Goal: Task Accomplishment & Management: Complete application form

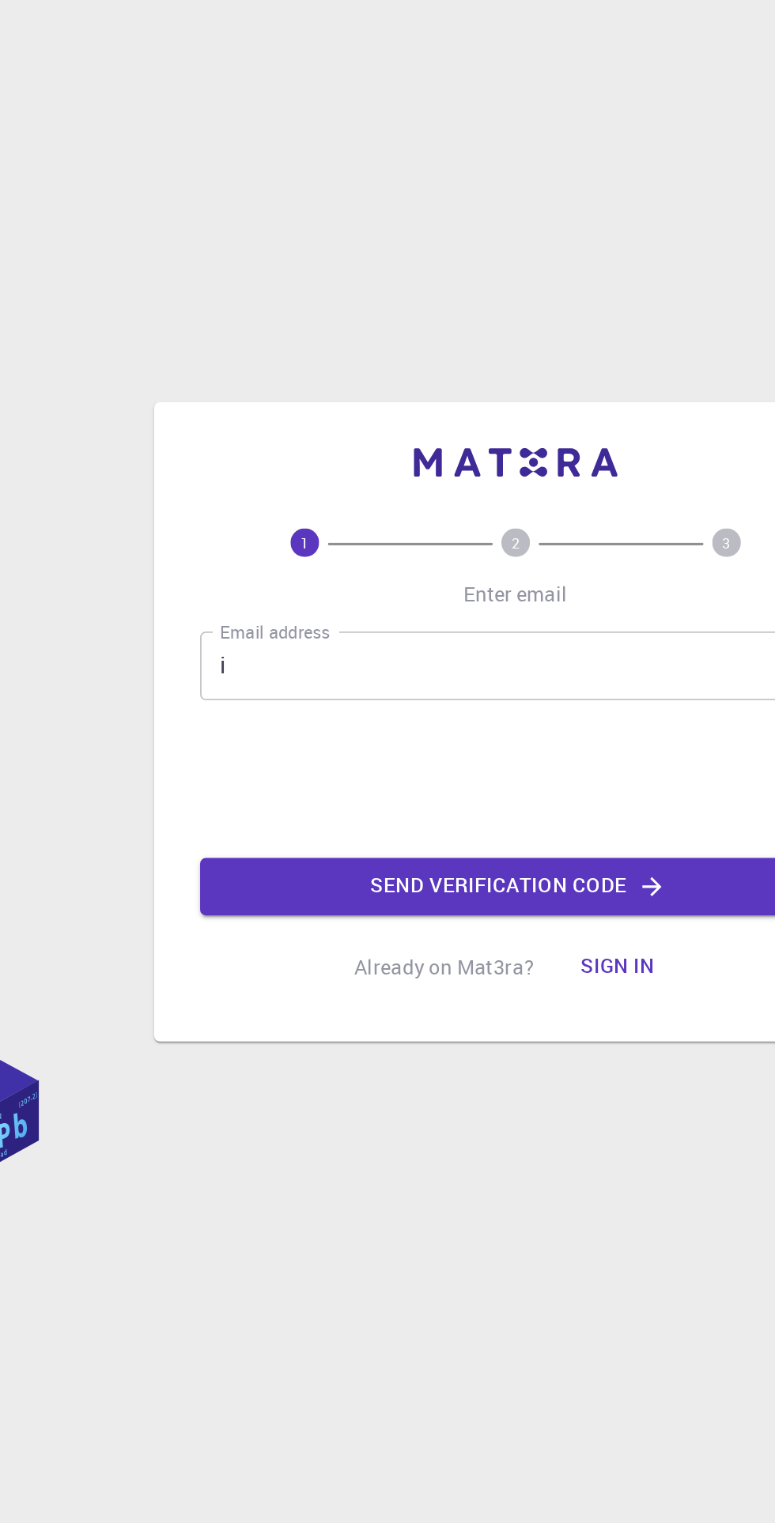
click at [349, 711] on input "i" at bounding box center [387, 692] width 348 height 38
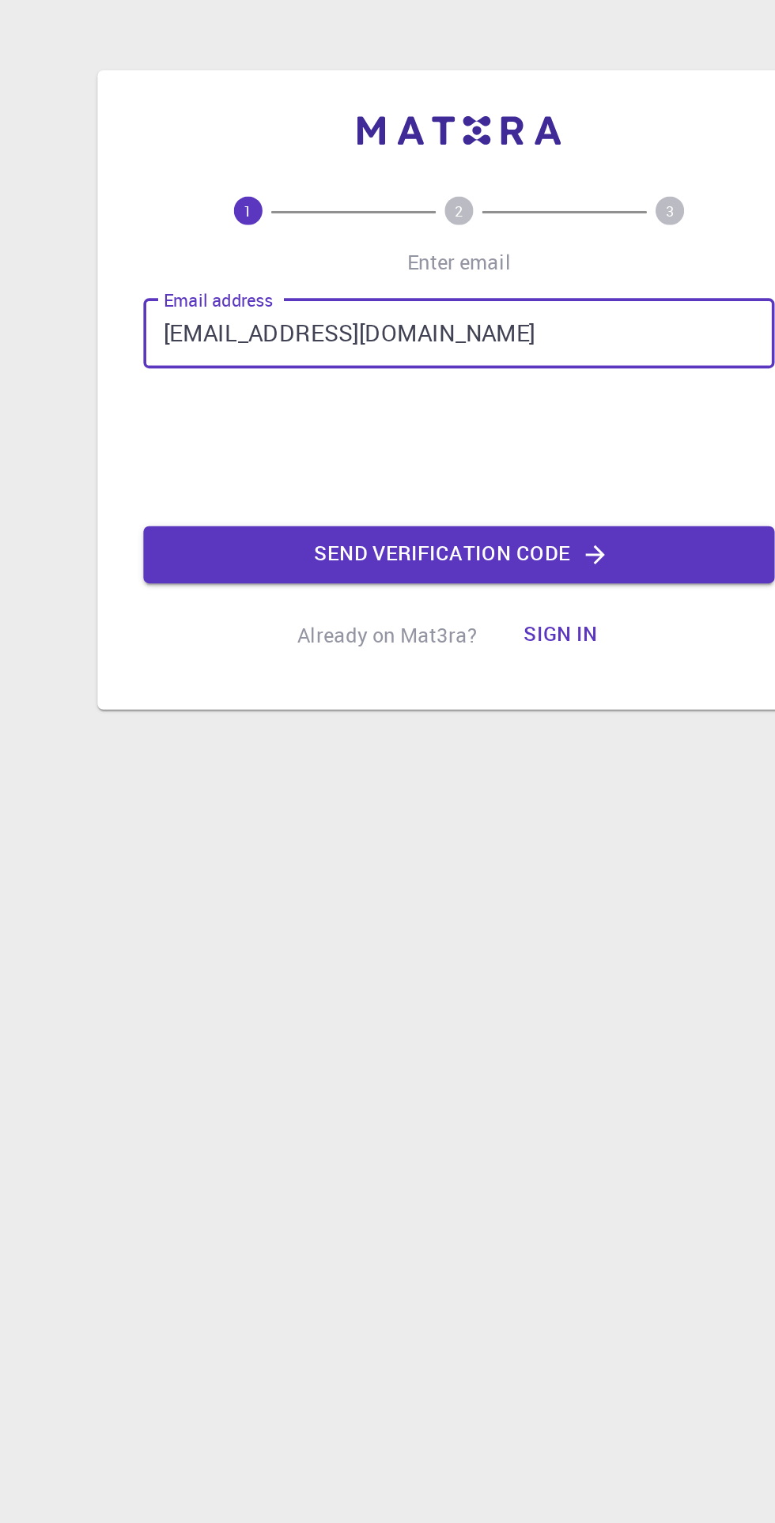
type input "[EMAIL_ADDRESS][DOMAIN_NAME]"
click at [455, 821] on icon "button" at bounding box center [463, 814] width 16 height 16
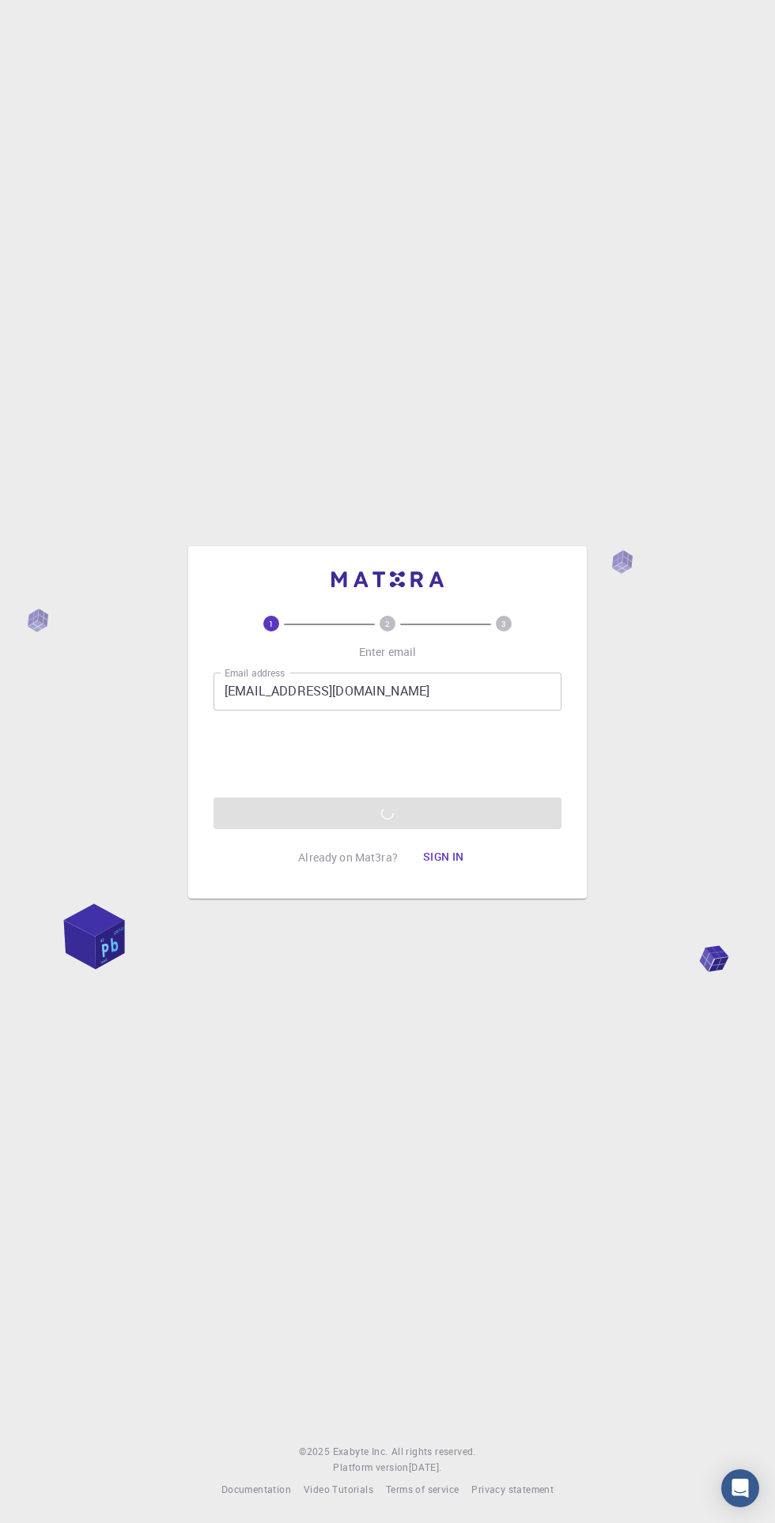
click at [109, 1002] on div "1 2 3 Enter email Email address [EMAIL_ADDRESS][DOMAIN_NAME] Email address 0cAF…" at bounding box center [387, 761] width 775 height 1523
click at [444, 788] on div at bounding box center [387, 755] width 240 height 65
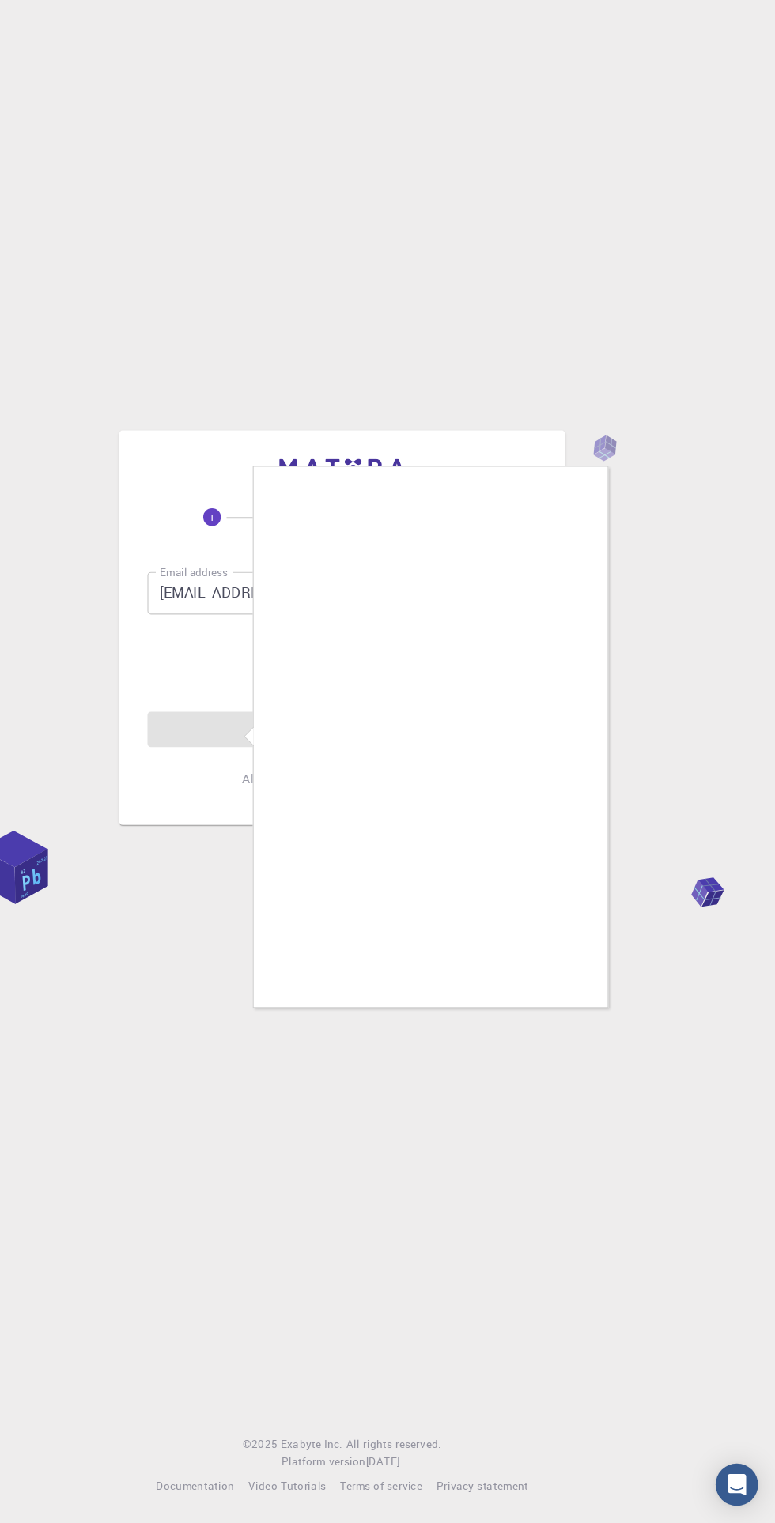
scroll to position [6, 0]
click at [580, 1189] on div at bounding box center [387, 761] width 775 height 1523
